Goal: Information Seeking & Learning: Learn about a topic

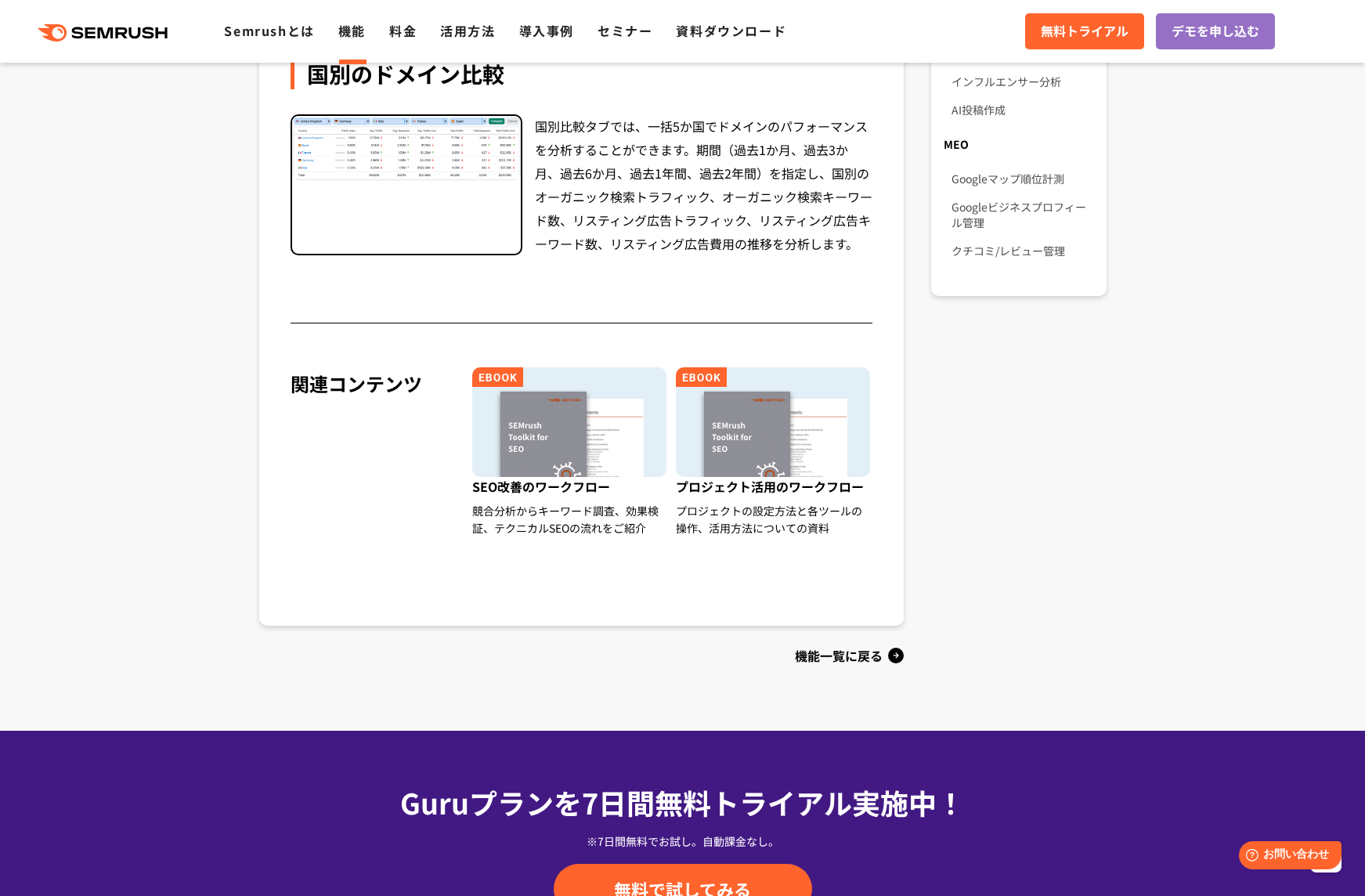
scroll to position [1410, 0]
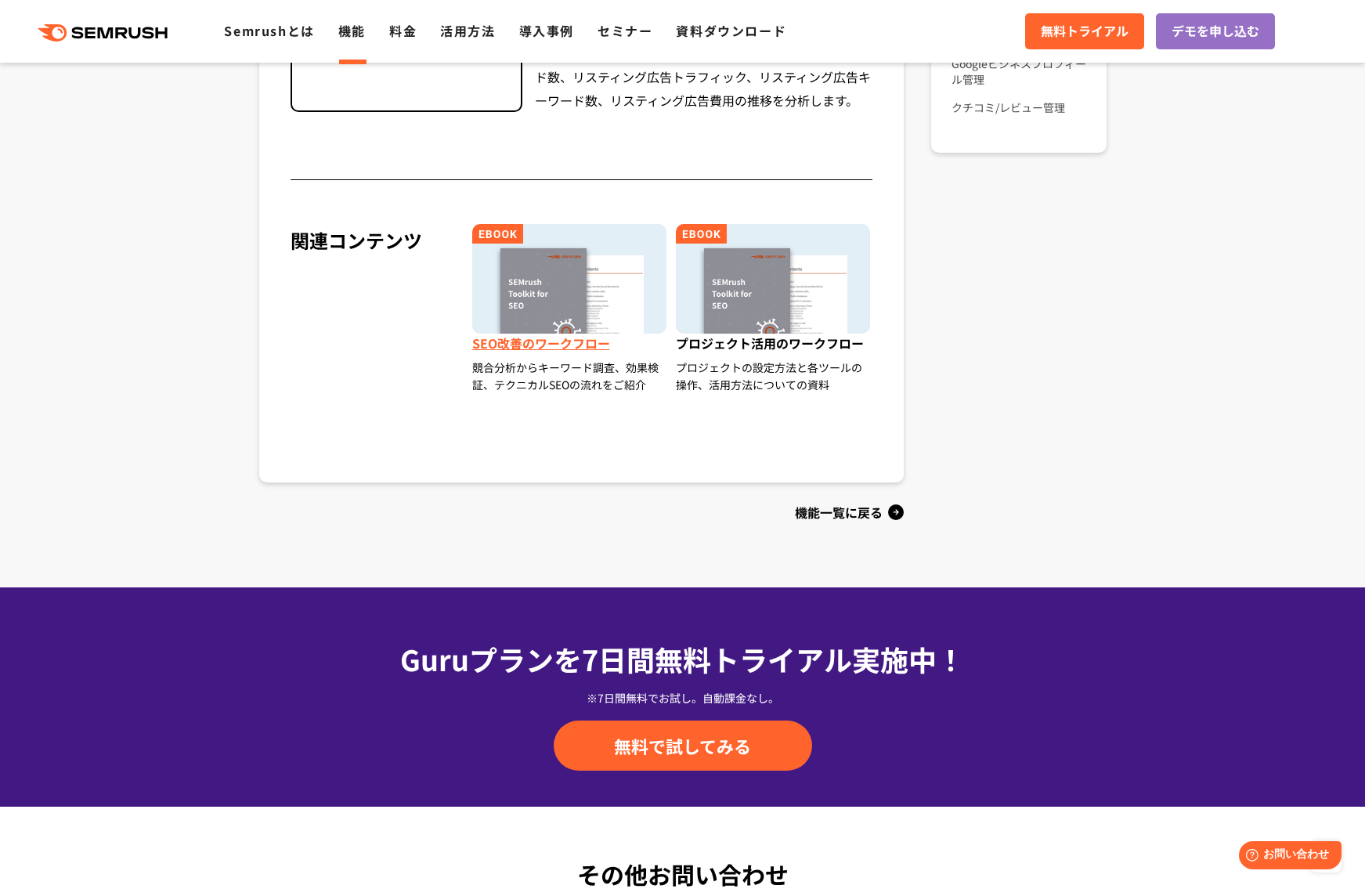
click at [583, 348] on span "SEO改善のワークフロー" at bounding box center [571, 346] width 196 height 25
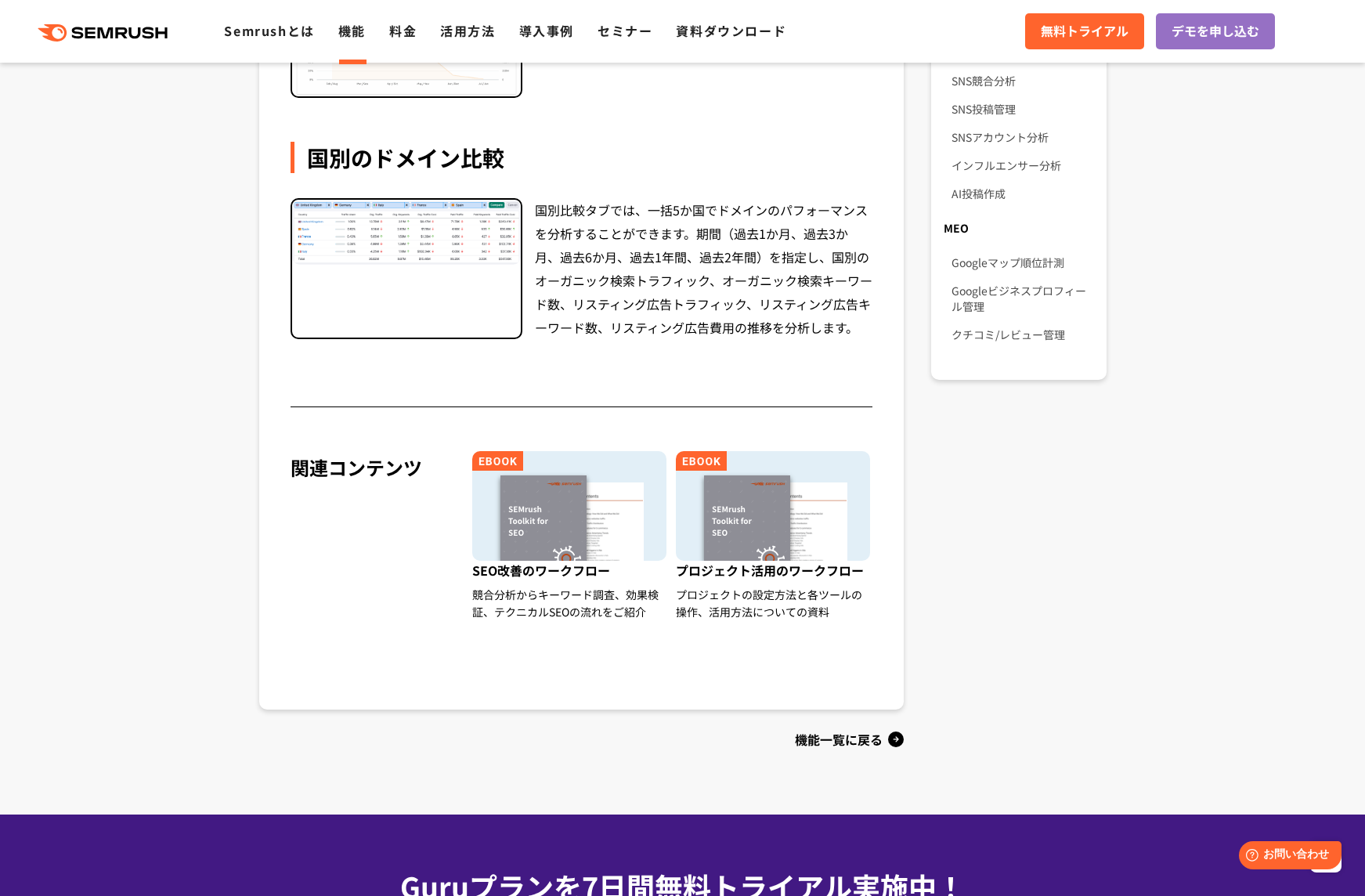
scroll to position [0, 0]
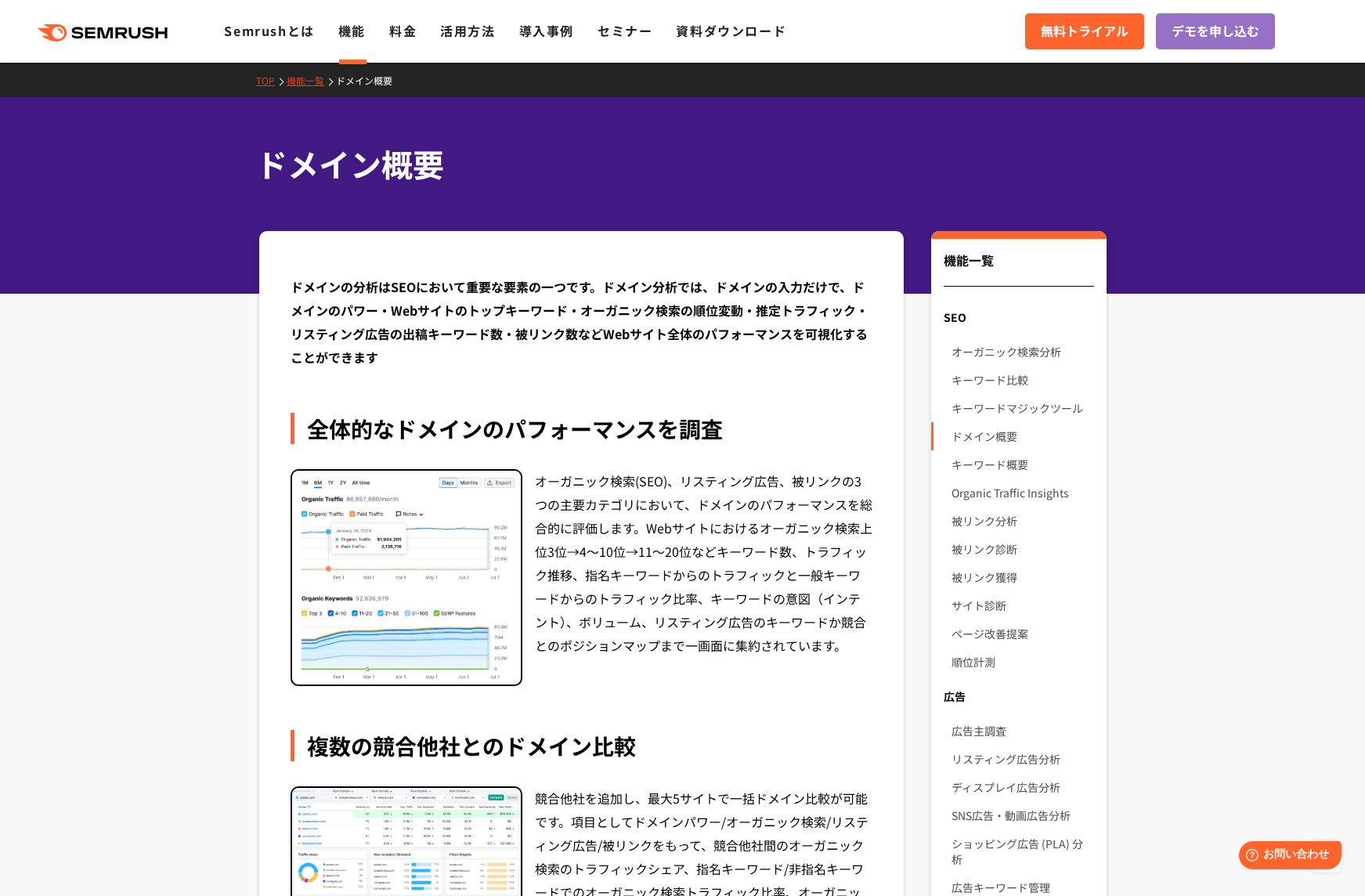
drag, startPoint x: 938, startPoint y: 473, endPoint x: 923, endPoint y: 177, distance: 296.4
click at [986, 384] on link "キーワード比較" at bounding box center [1023, 380] width 142 height 28
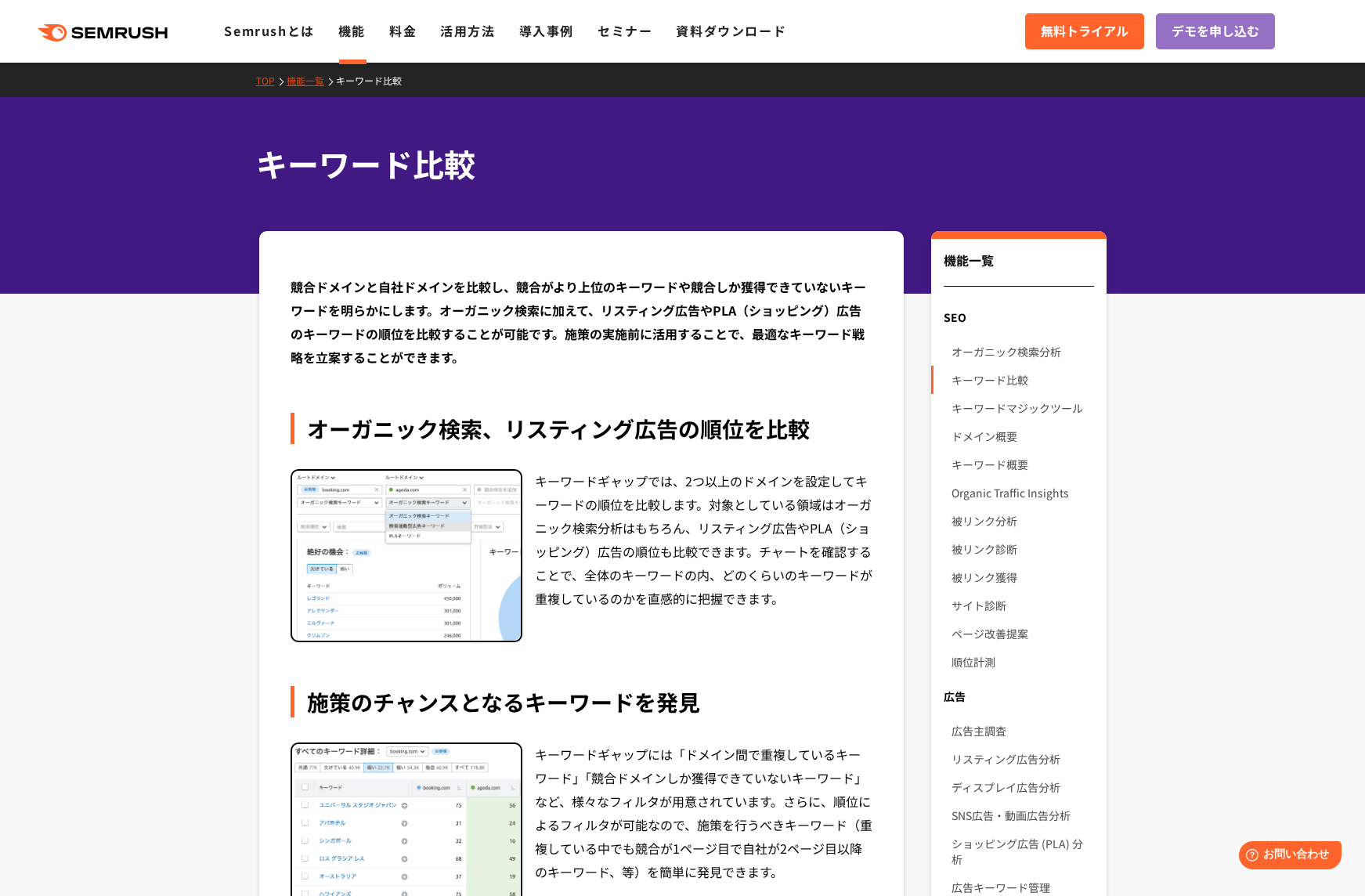
click at [311, 80] on link "機能一覧" at bounding box center [311, 80] width 50 height 13
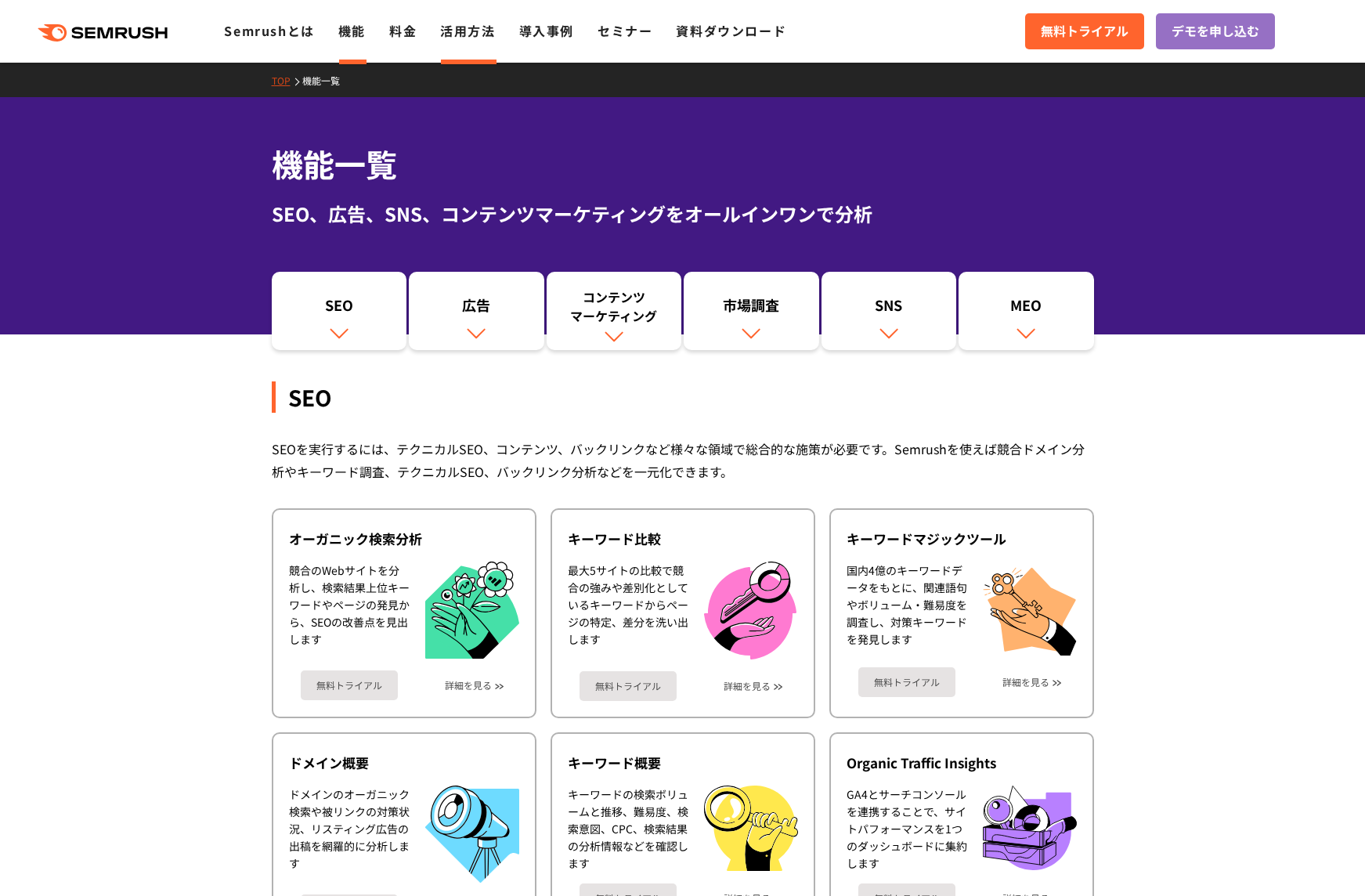
click at [463, 30] on link "活用方法" at bounding box center [467, 31] width 55 height 19
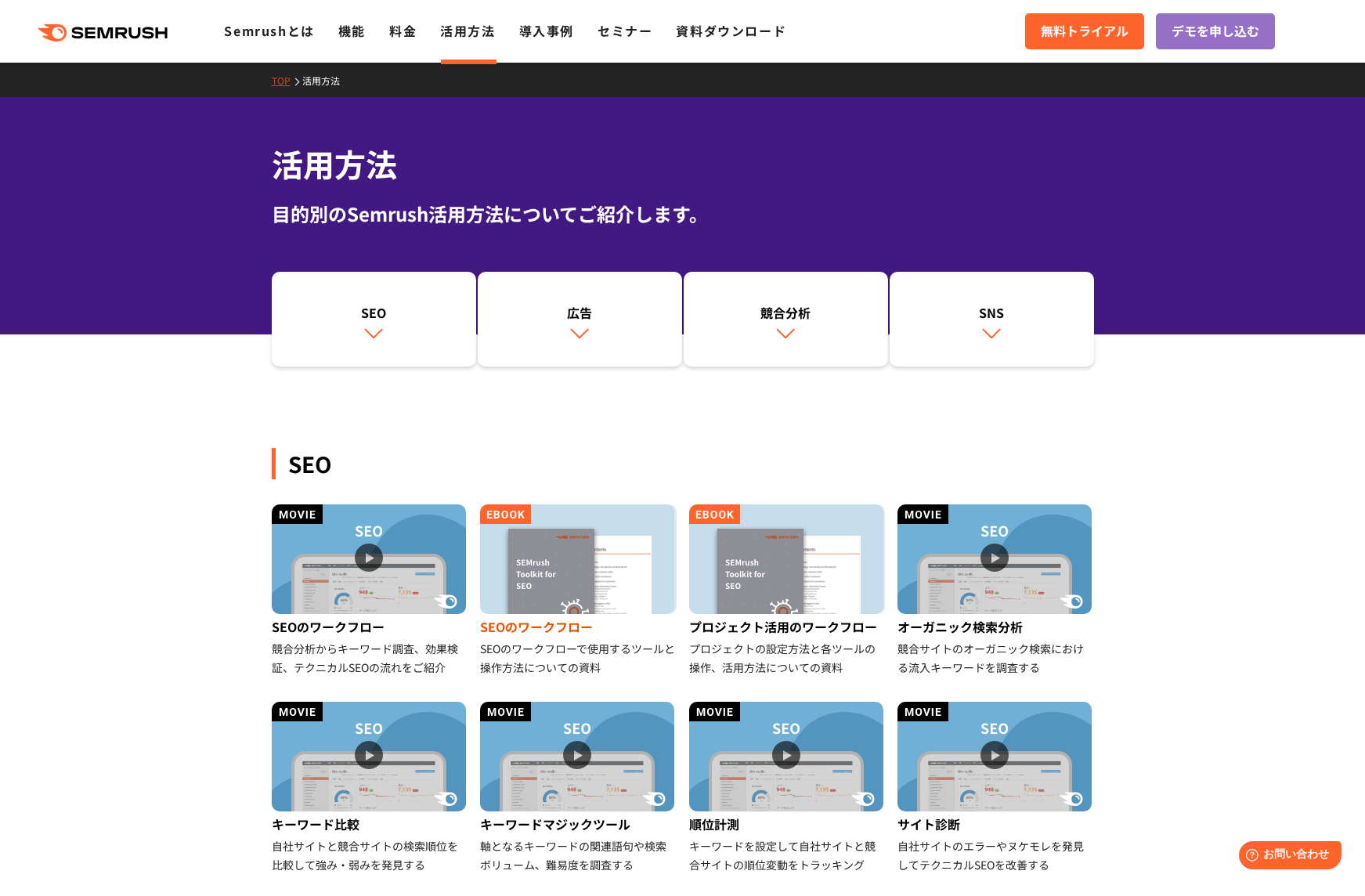
click at [579, 637] on div "SEOのワークフロー" at bounding box center [578, 626] width 196 height 25
click at [964, 647] on div "競合サイトのオーガニック検索における流入キーワードを調査する" at bounding box center [996, 658] width 196 height 37
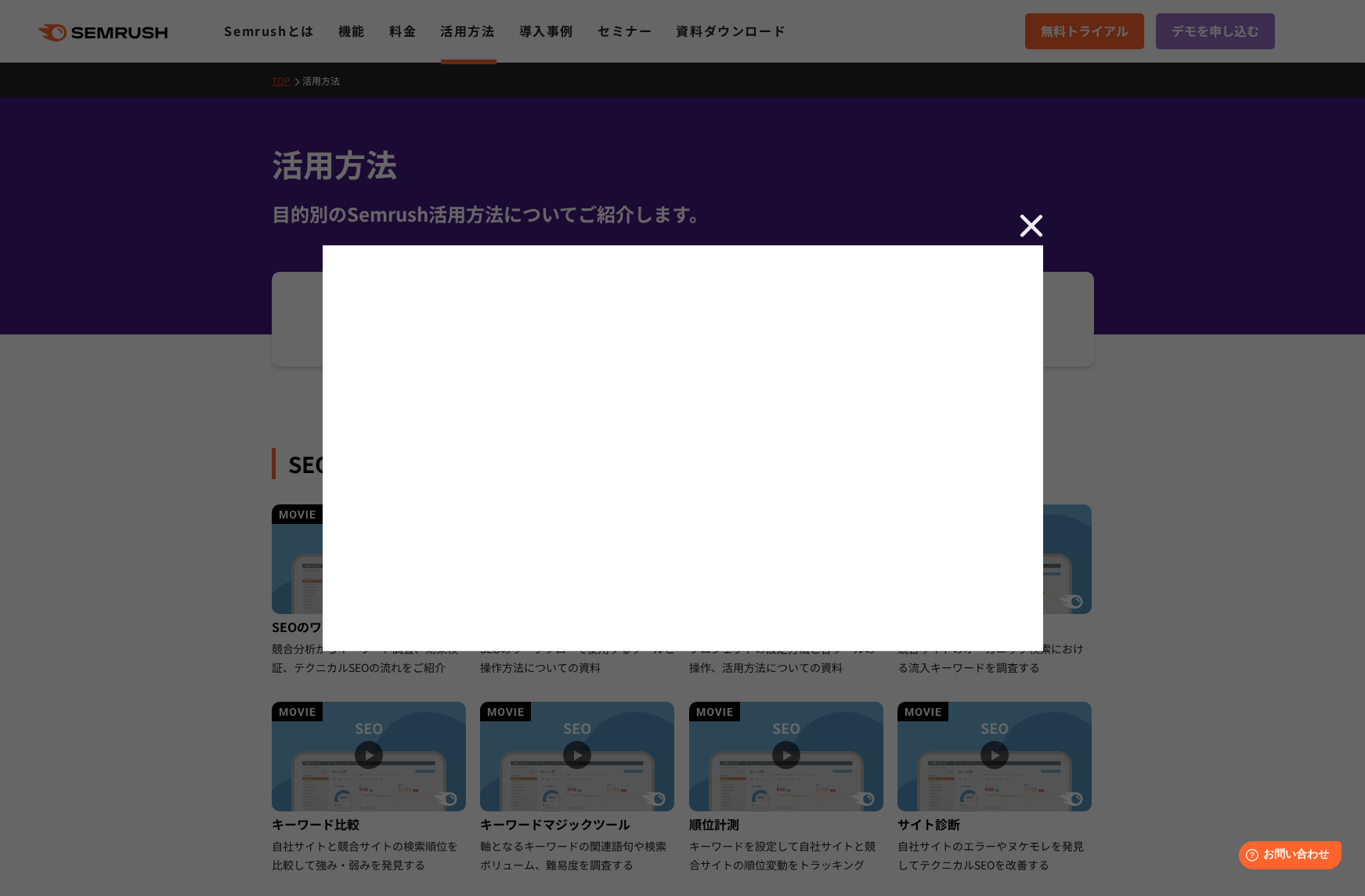
click at [1035, 230] on img at bounding box center [1031, 225] width 23 height 23
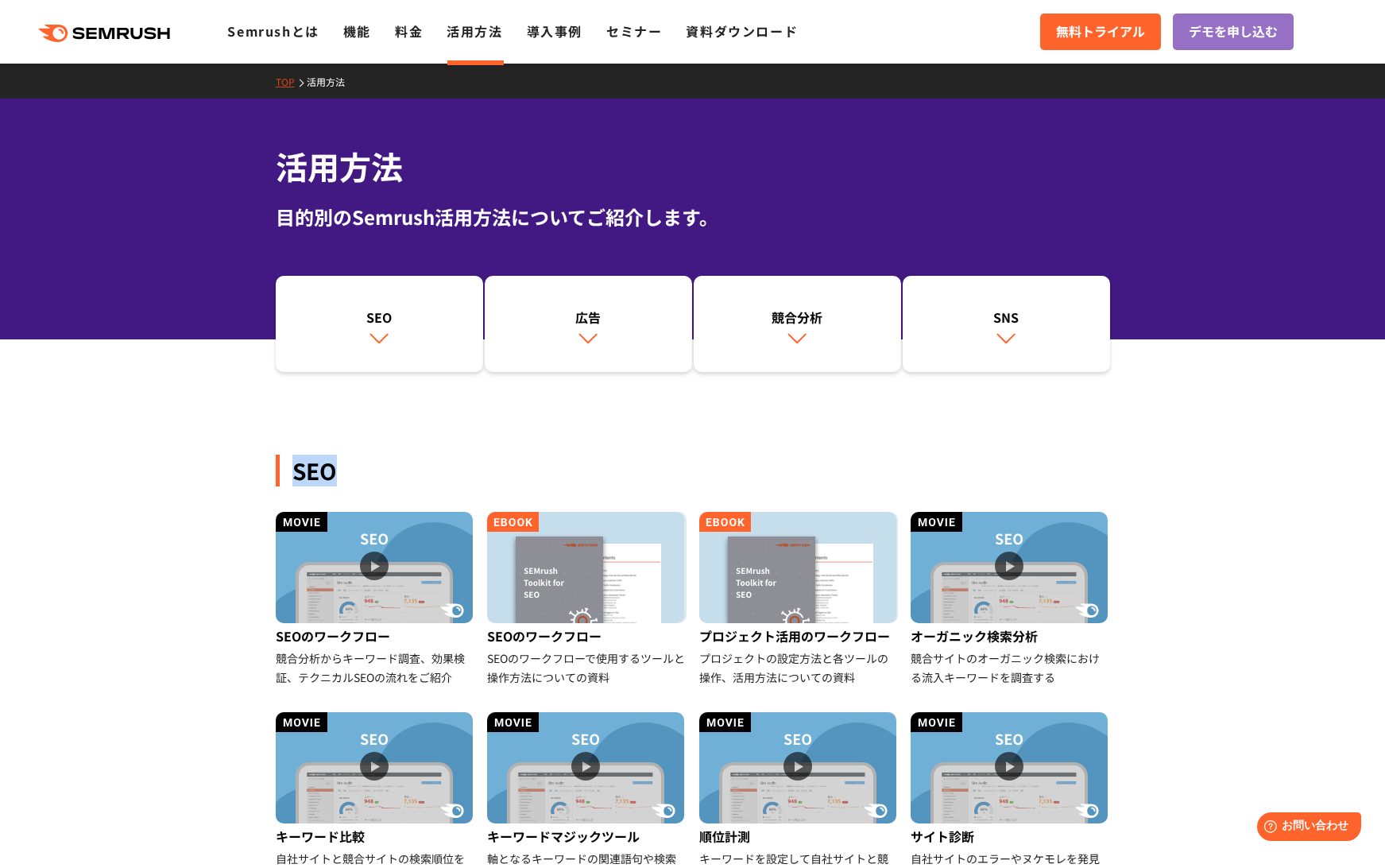
drag, startPoint x: 297, startPoint y: 478, endPoint x: 360, endPoint y: 475, distance: 63.1
click at [360, 475] on div "SEO" at bounding box center [693, 471] width 834 height 32
drag, startPoint x: 297, startPoint y: 470, endPoint x: 349, endPoint y: 468, distance: 52.0
click at [349, 468] on div "SEO" at bounding box center [693, 471] width 834 height 32
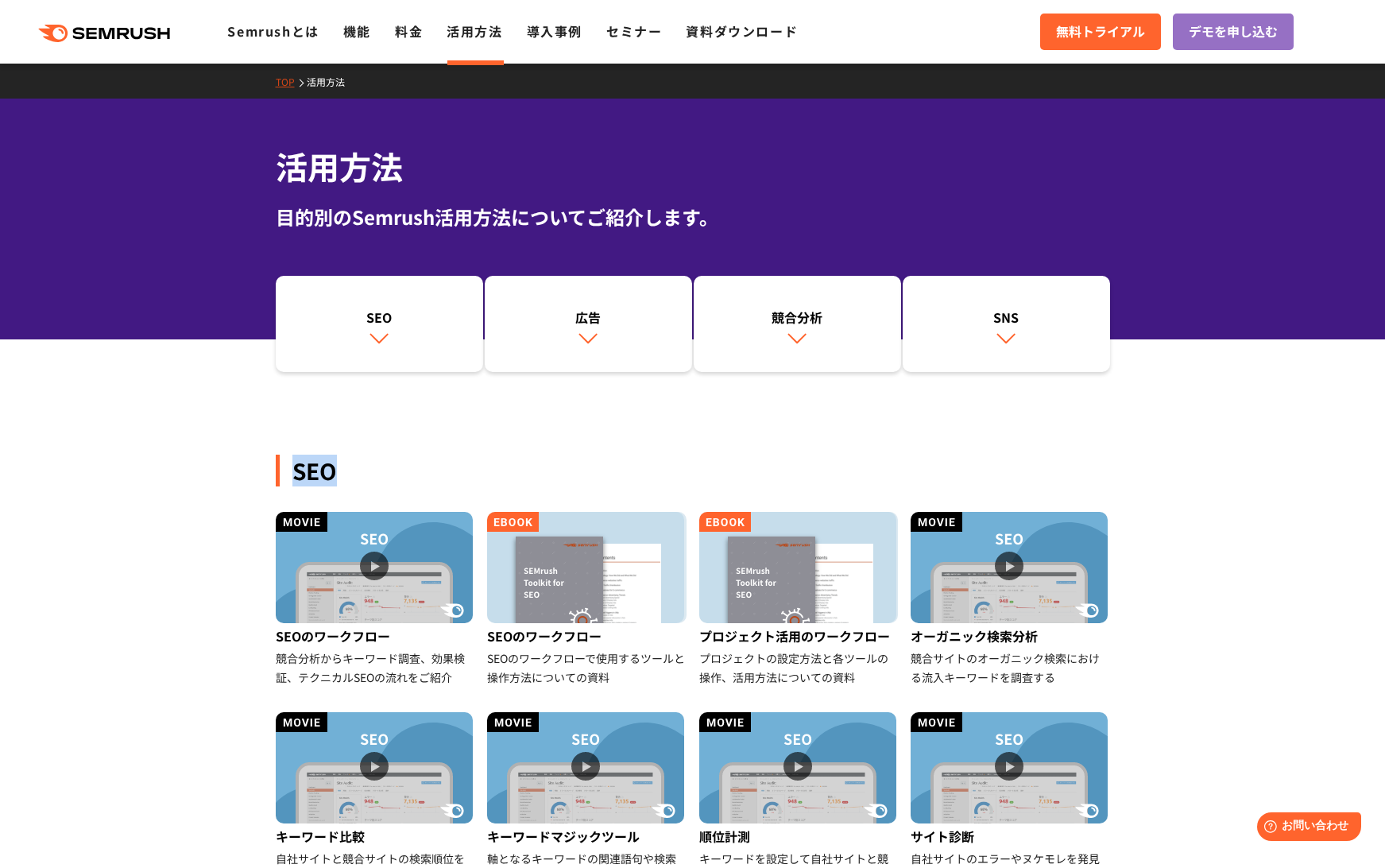
click at [348, 468] on div "SEO" at bounding box center [693, 471] width 834 height 32
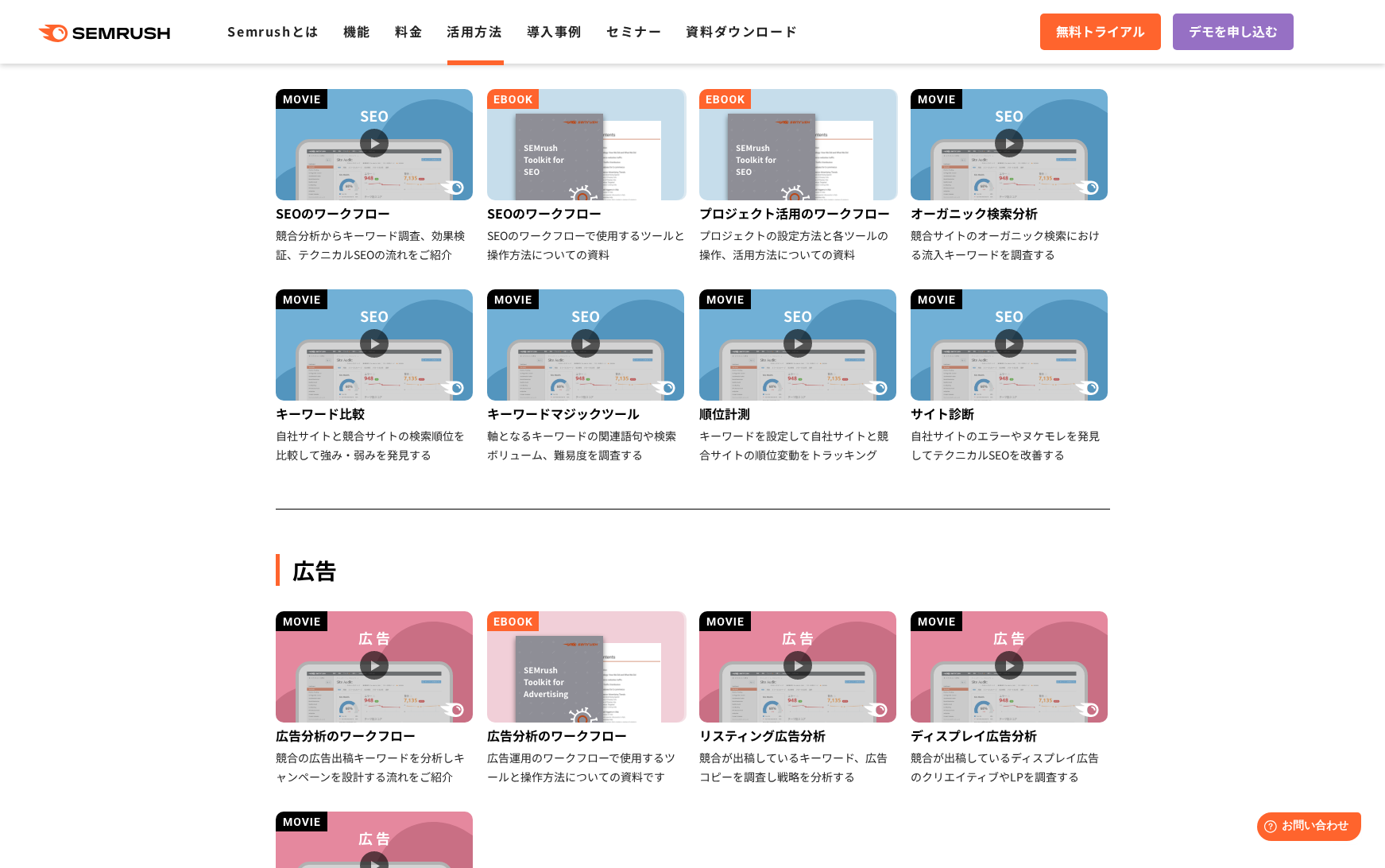
scroll to position [715, 0]
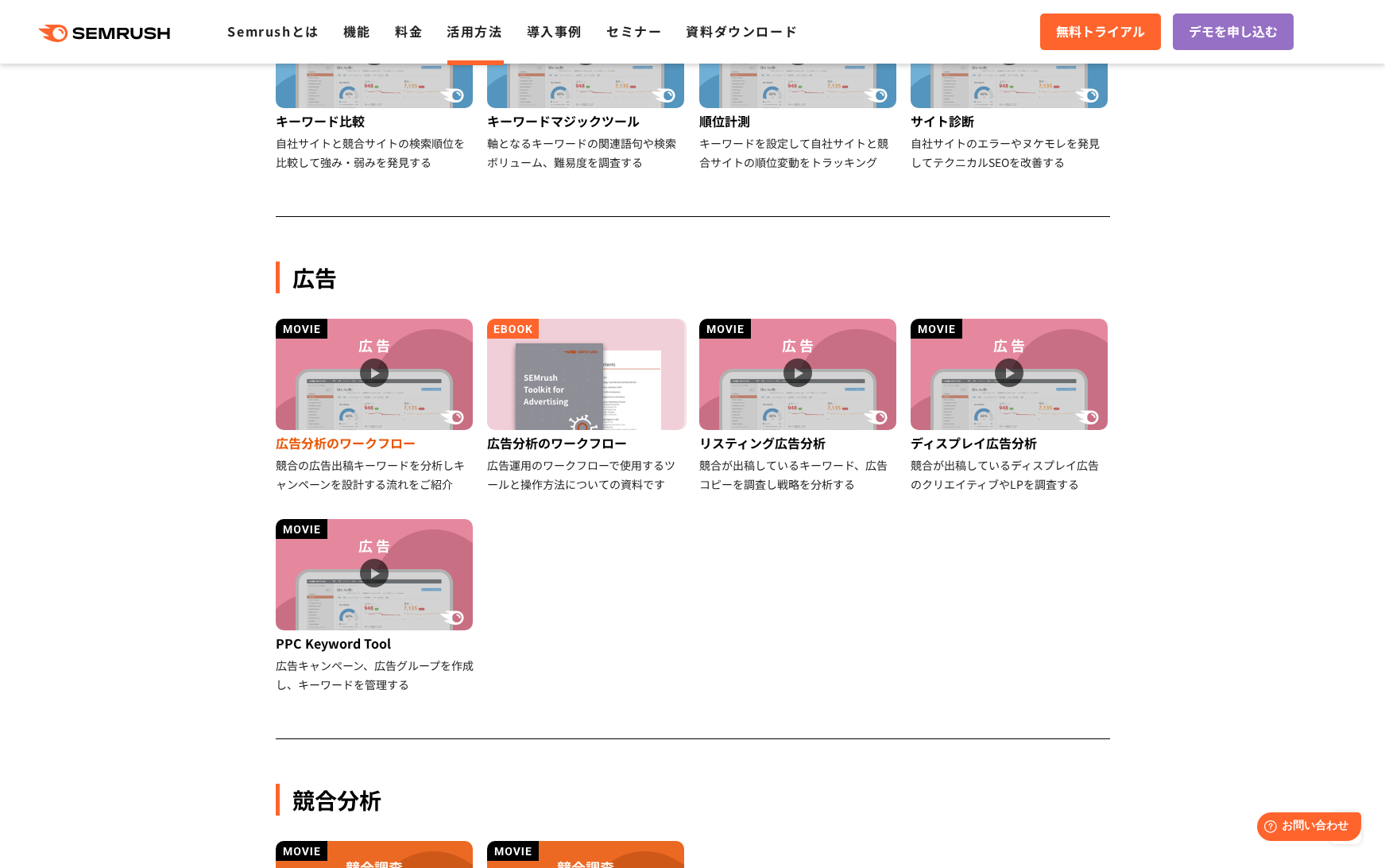
click at [371, 371] on img at bounding box center [374, 373] width 197 height 111
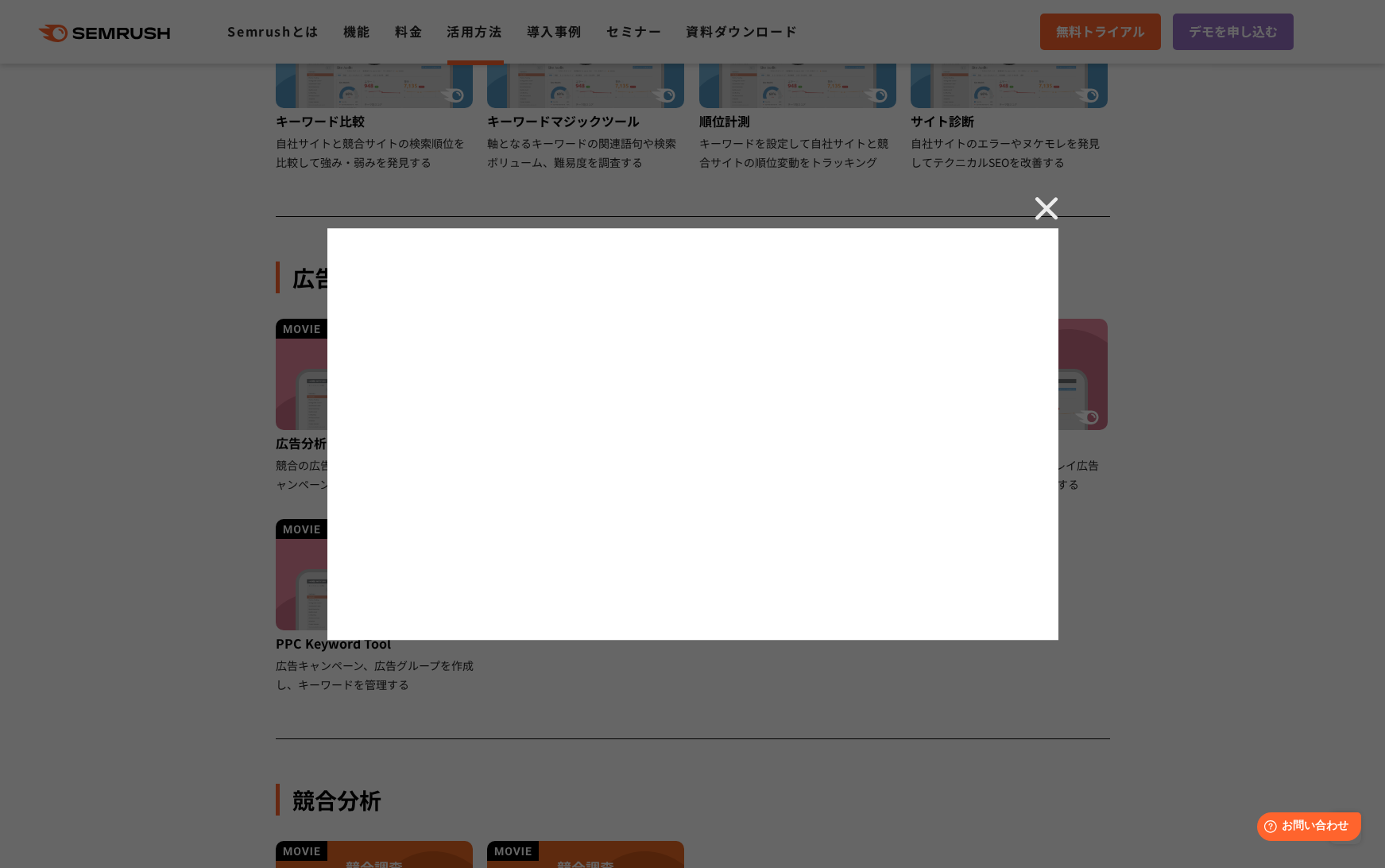
click at [1045, 204] on img at bounding box center [1047, 208] width 24 height 24
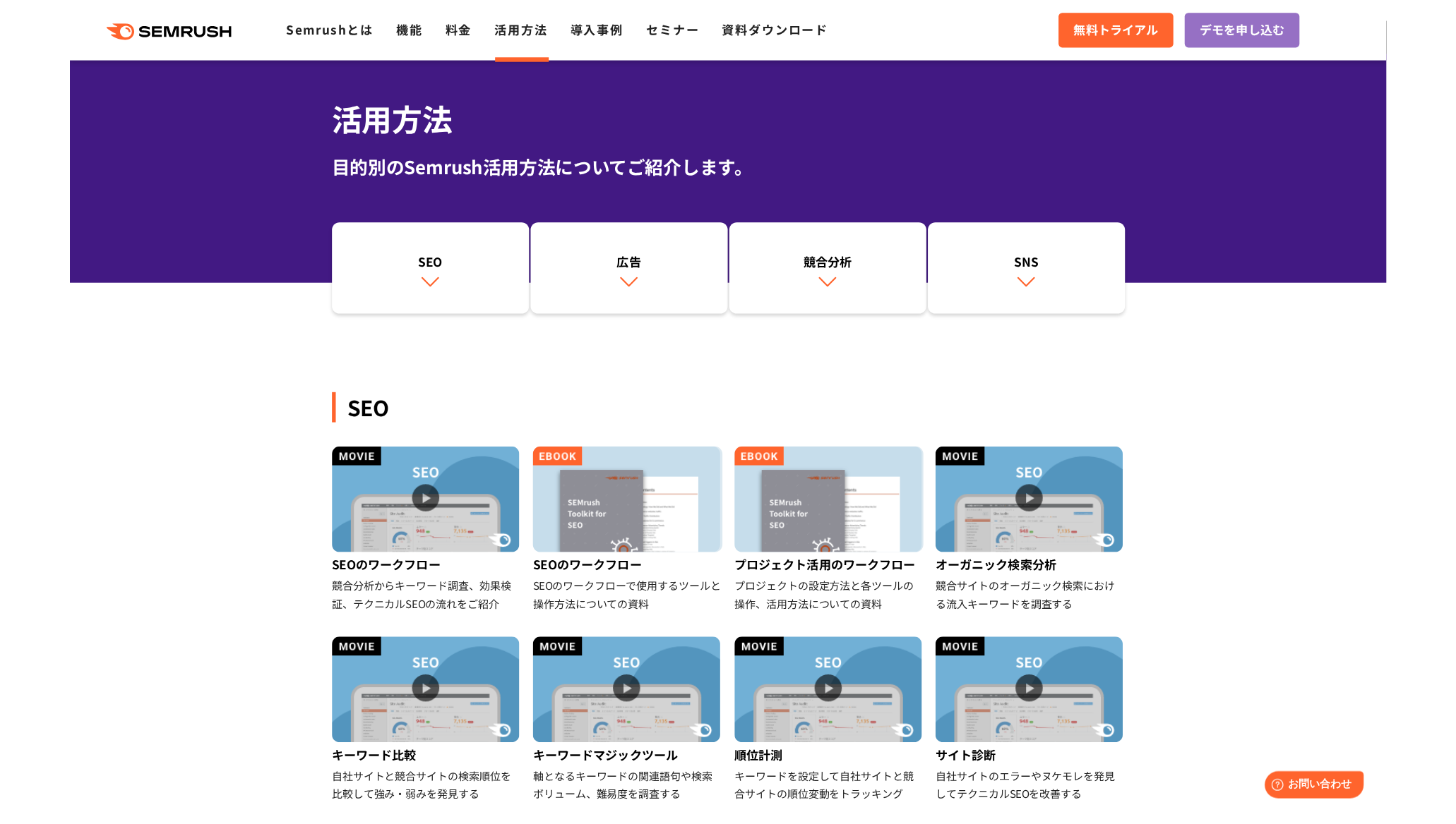
scroll to position [71, 0]
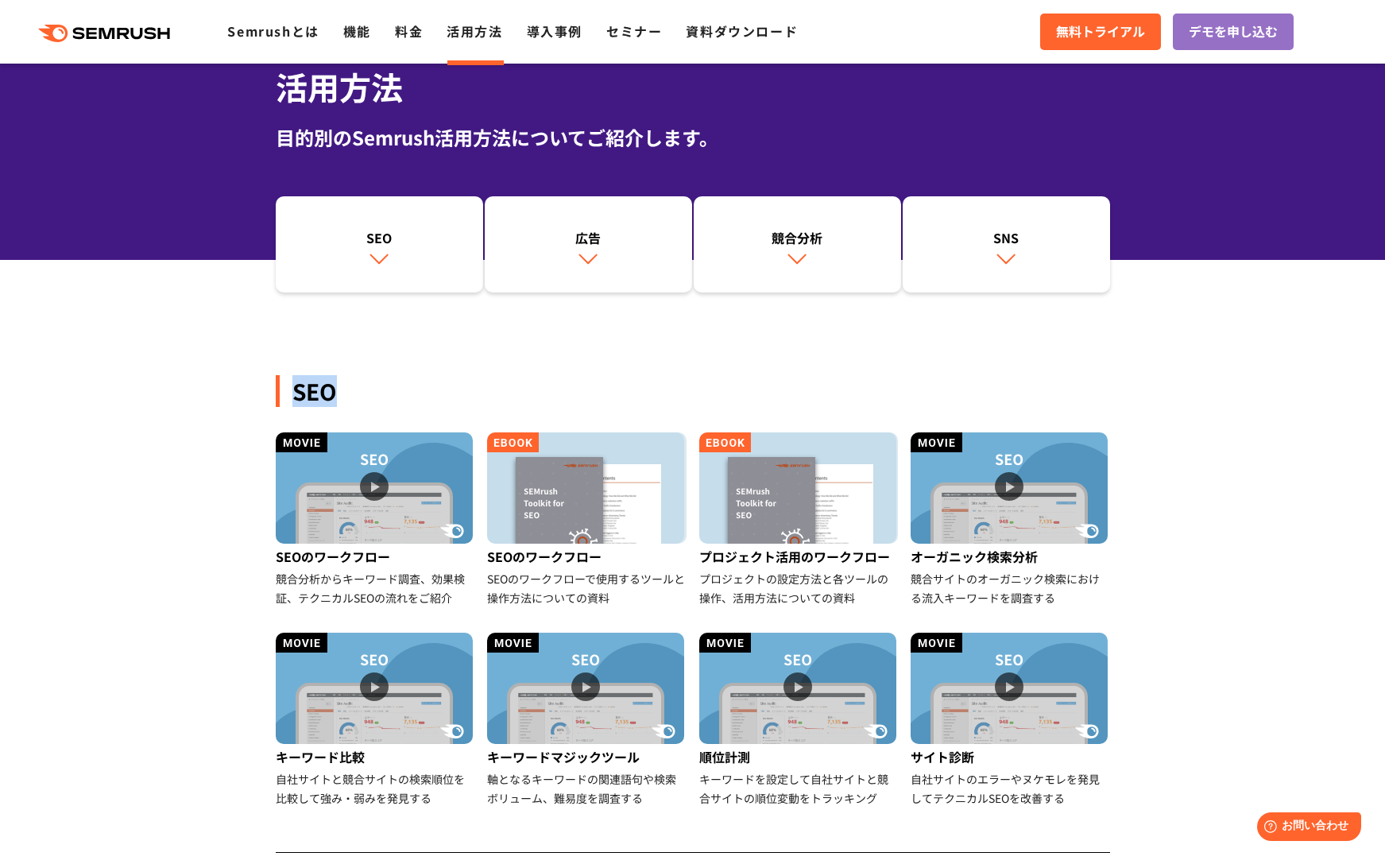
drag, startPoint x: 293, startPoint y: 391, endPoint x: 355, endPoint y: 391, distance: 62.0
click at [355, 391] on div "SEO" at bounding box center [693, 391] width 834 height 32
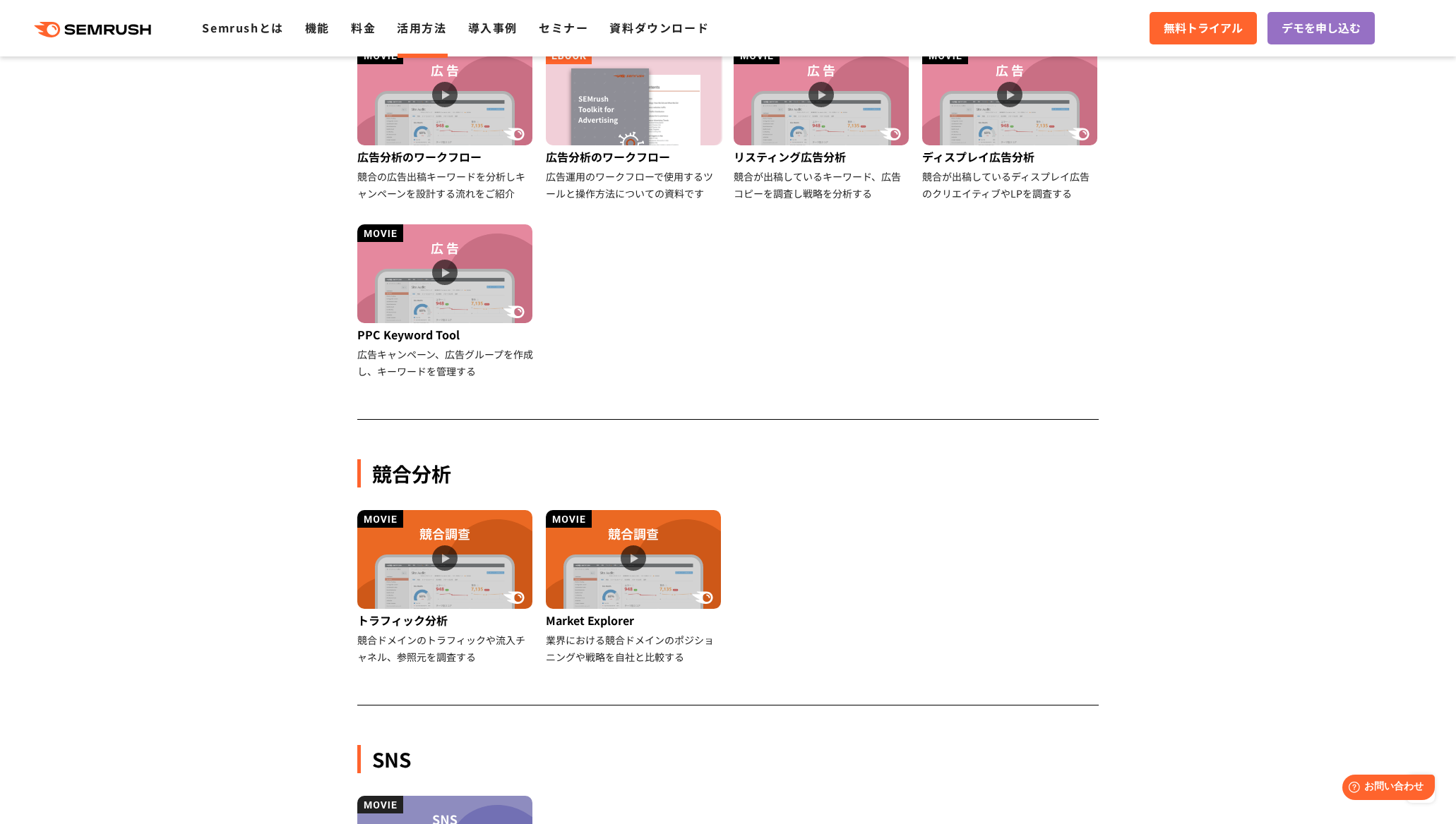
scroll to position [847, 0]
